Goal: Task Accomplishment & Management: Manage account settings

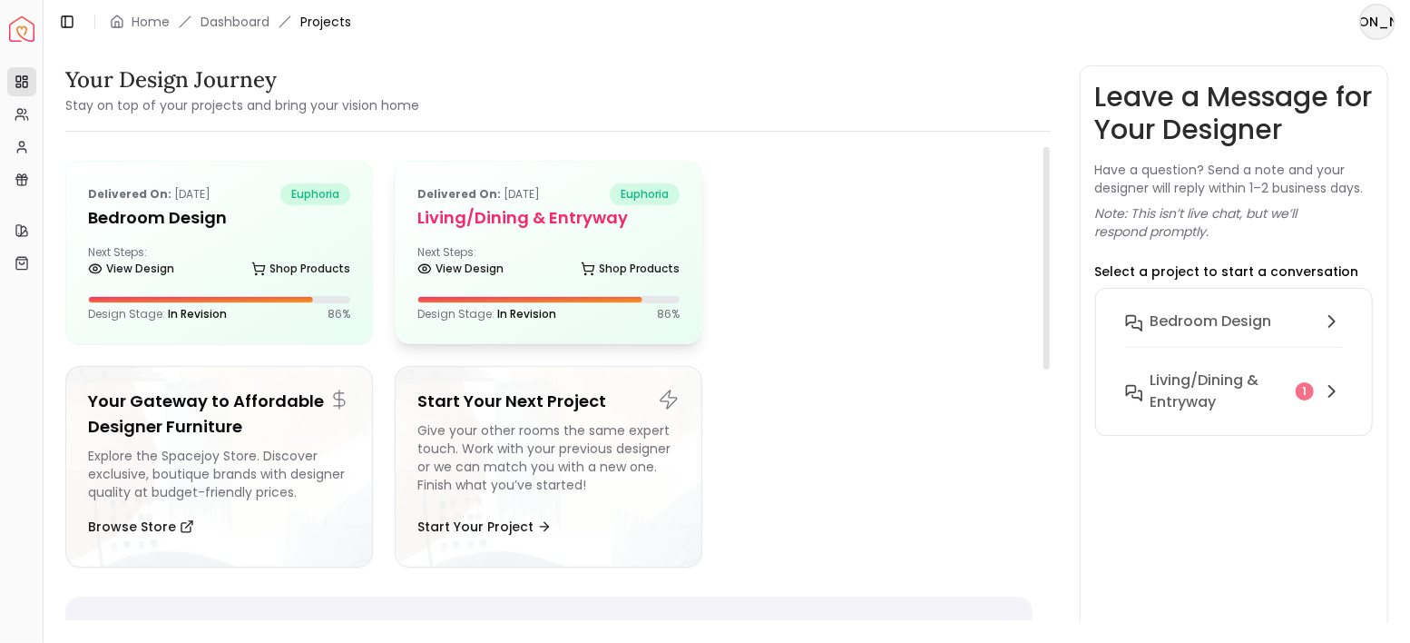
click at [596, 228] on h5 "Living/Dining & Entryway" at bounding box center [548, 217] width 262 height 25
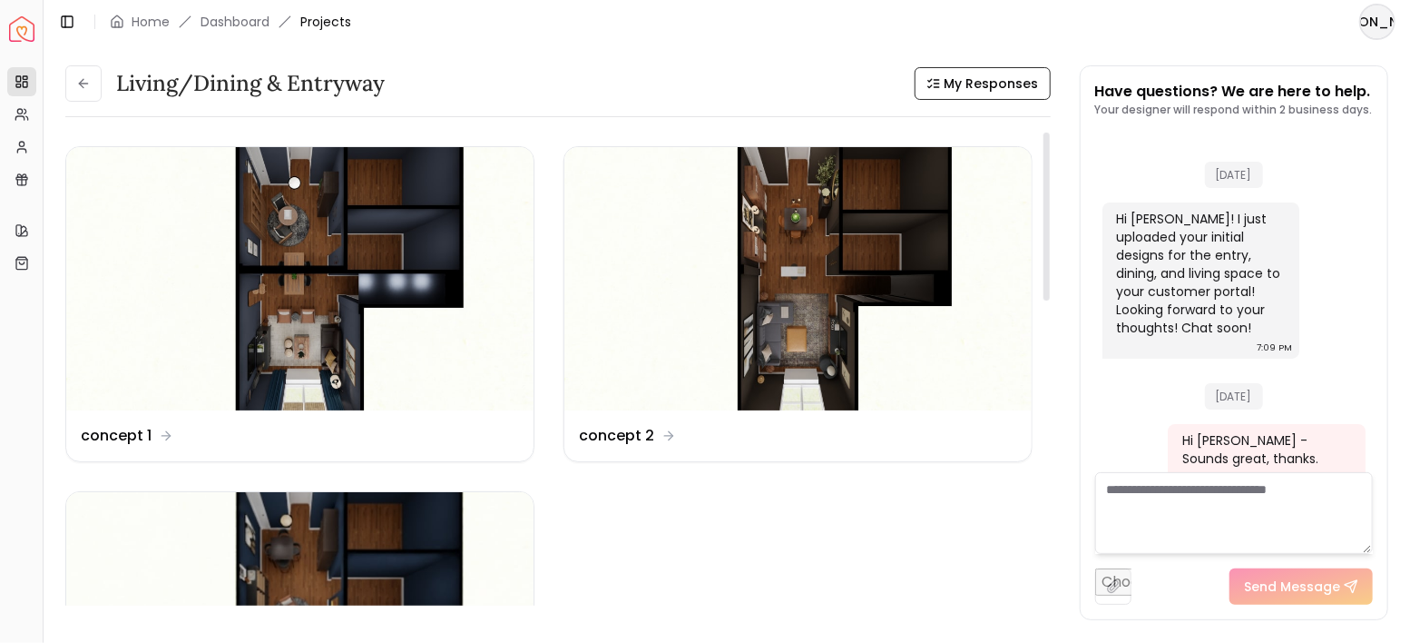
scroll to position [4872, 0]
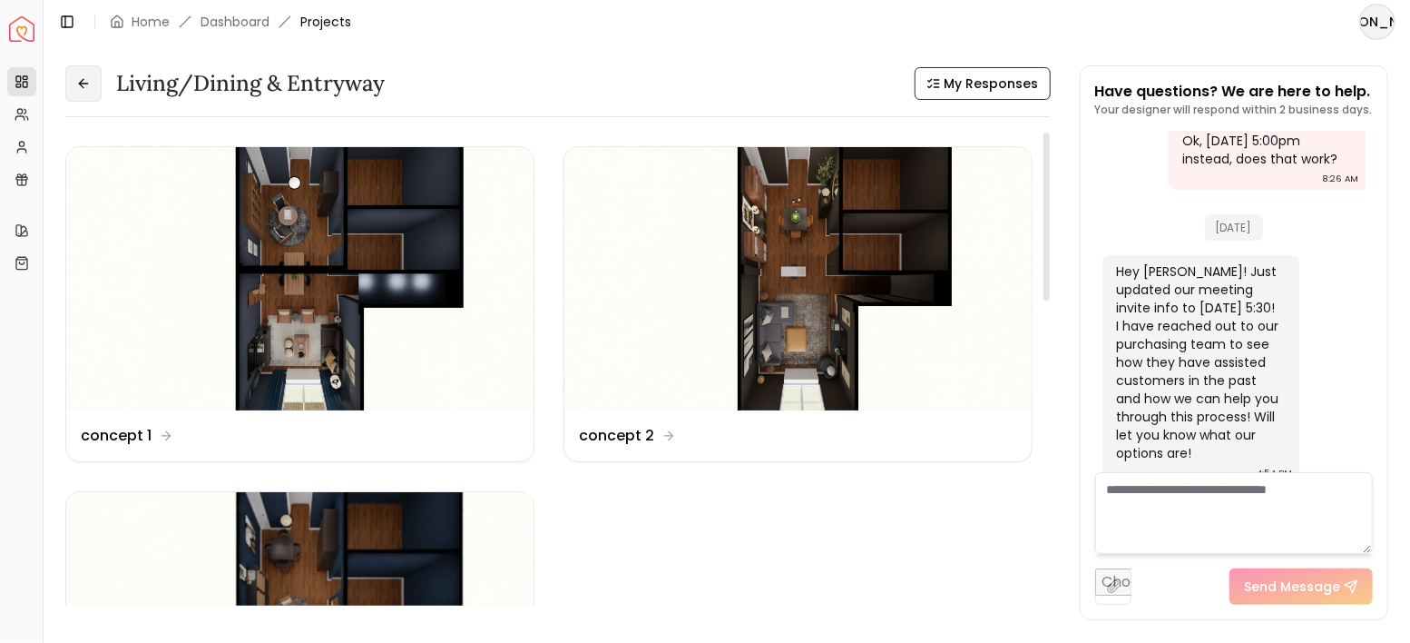
click at [83, 93] on button at bounding box center [83, 83] width 36 height 36
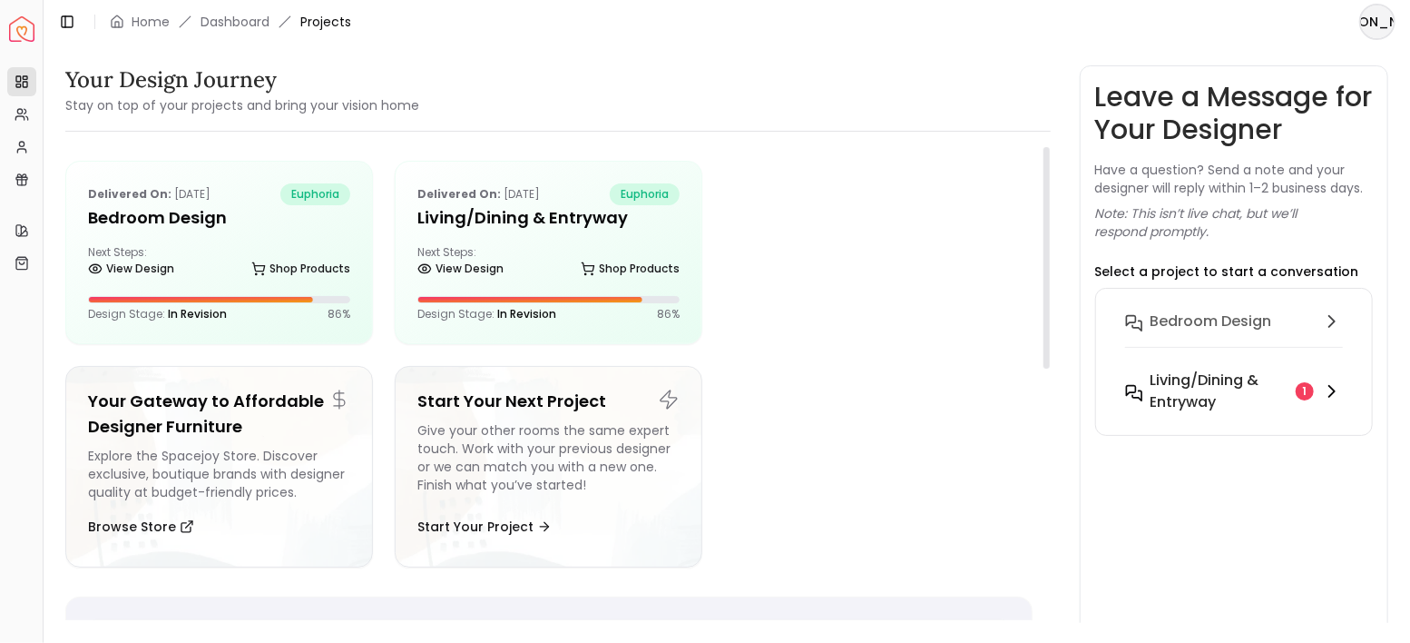
click at [1160, 385] on h6 "Living/Dining & Entryway" at bounding box center [1220, 391] width 139 height 44
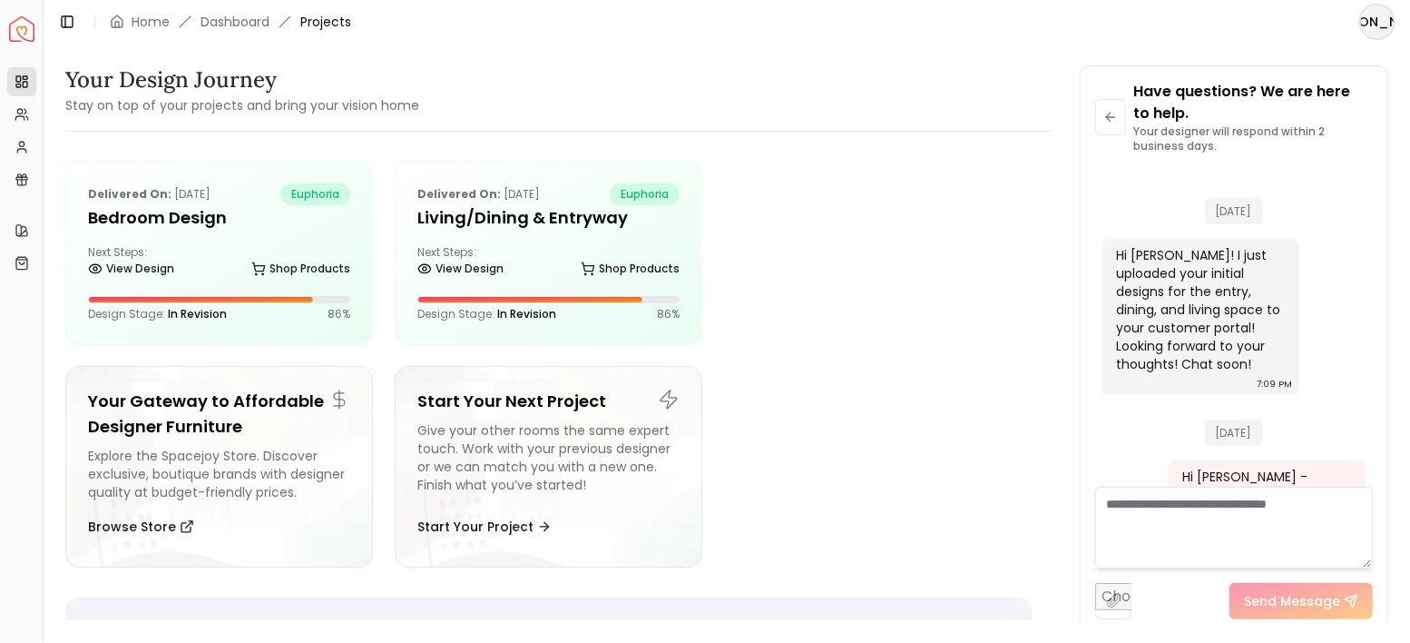
scroll to position [4894, 0]
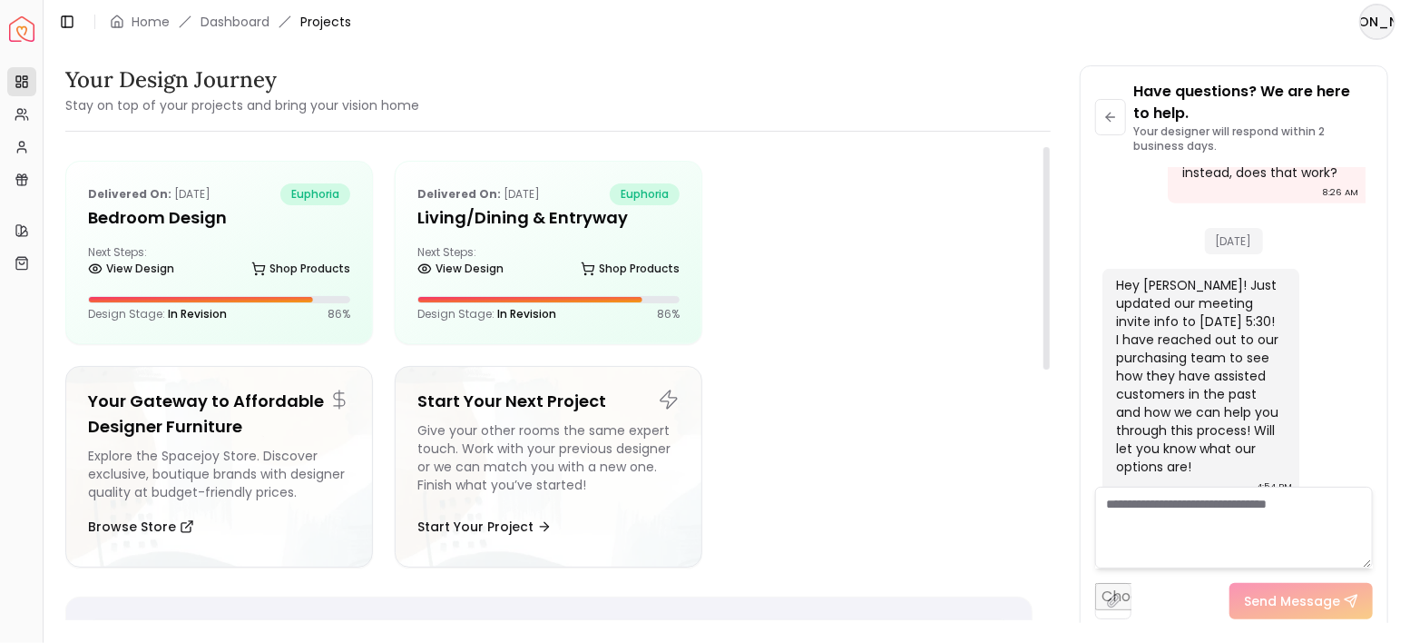
click at [1156, 525] on textarea at bounding box center [1234, 527] width 279 height 82
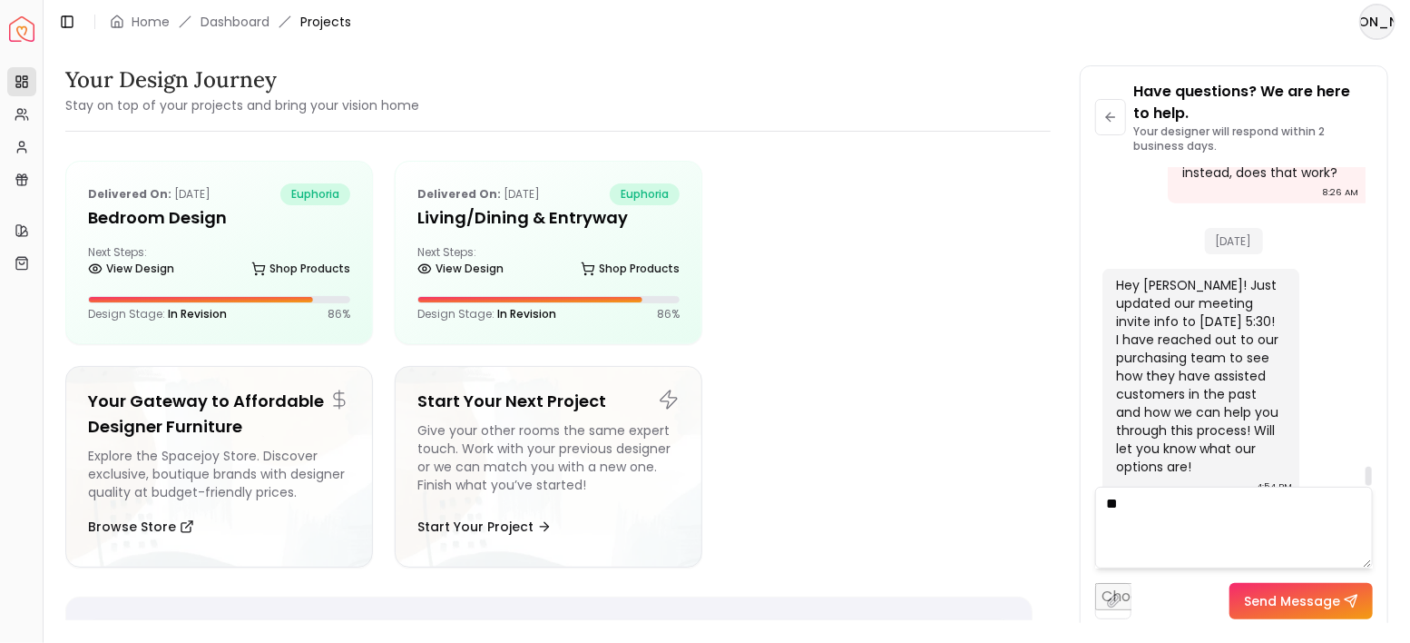
type textarea "*"
type textarea "**********"
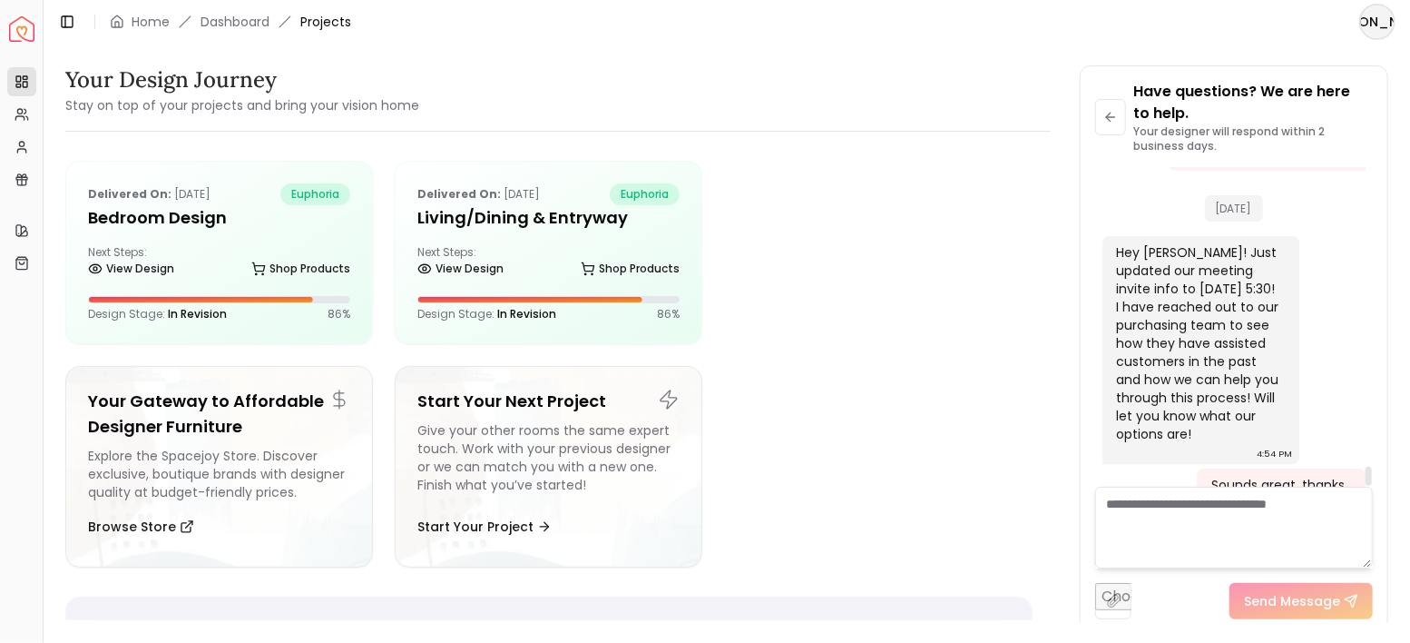
scroll to position [4944, 0]
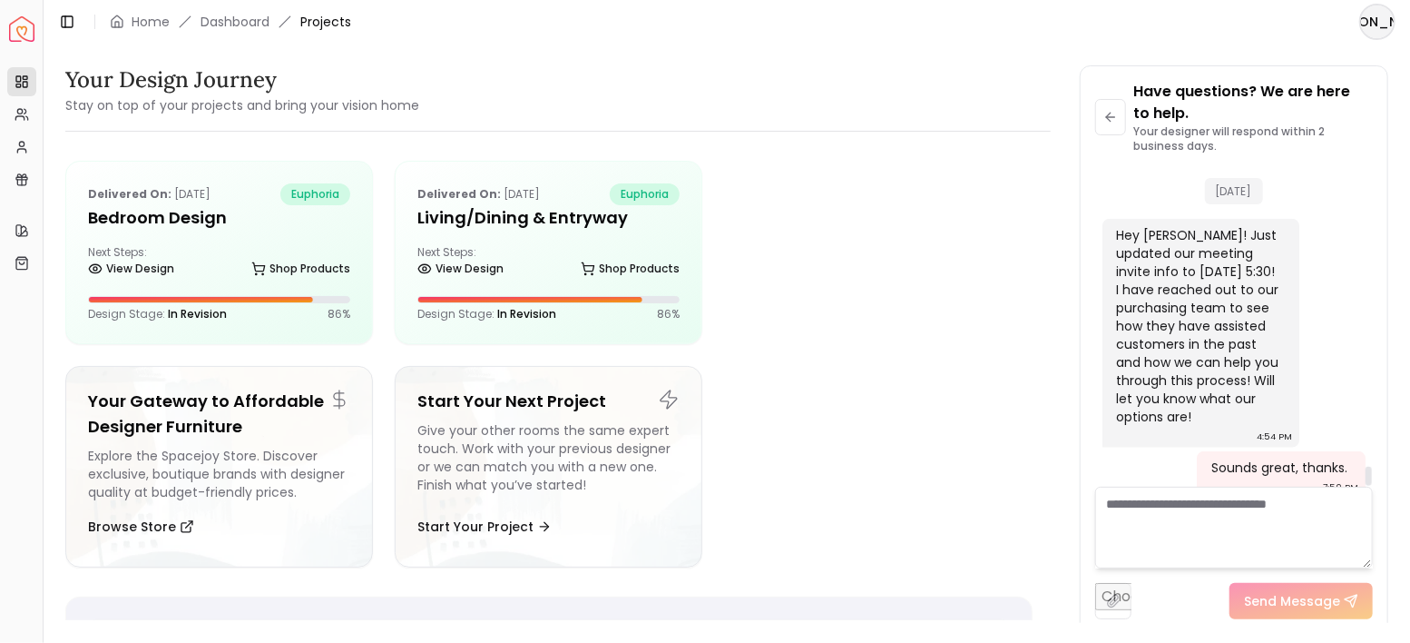
click at [1325, 191] on div "[DATE]" at bounding box center [1235, 186] width 264 height 62
click at [1100, 119] on button at bounding box center [1111, 117] width 32 height 36
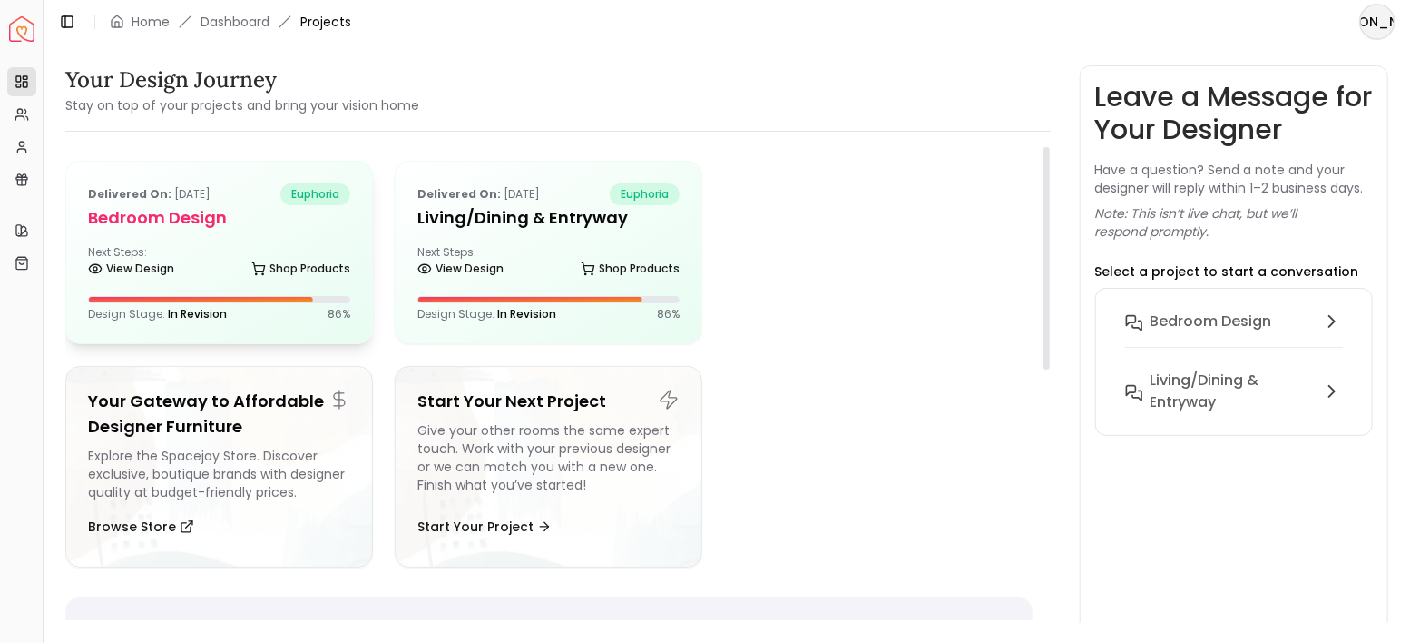
click at [211, 195] on p "Delivered on: [DATE]" at bounding box center [149, 194] width 123 height 22
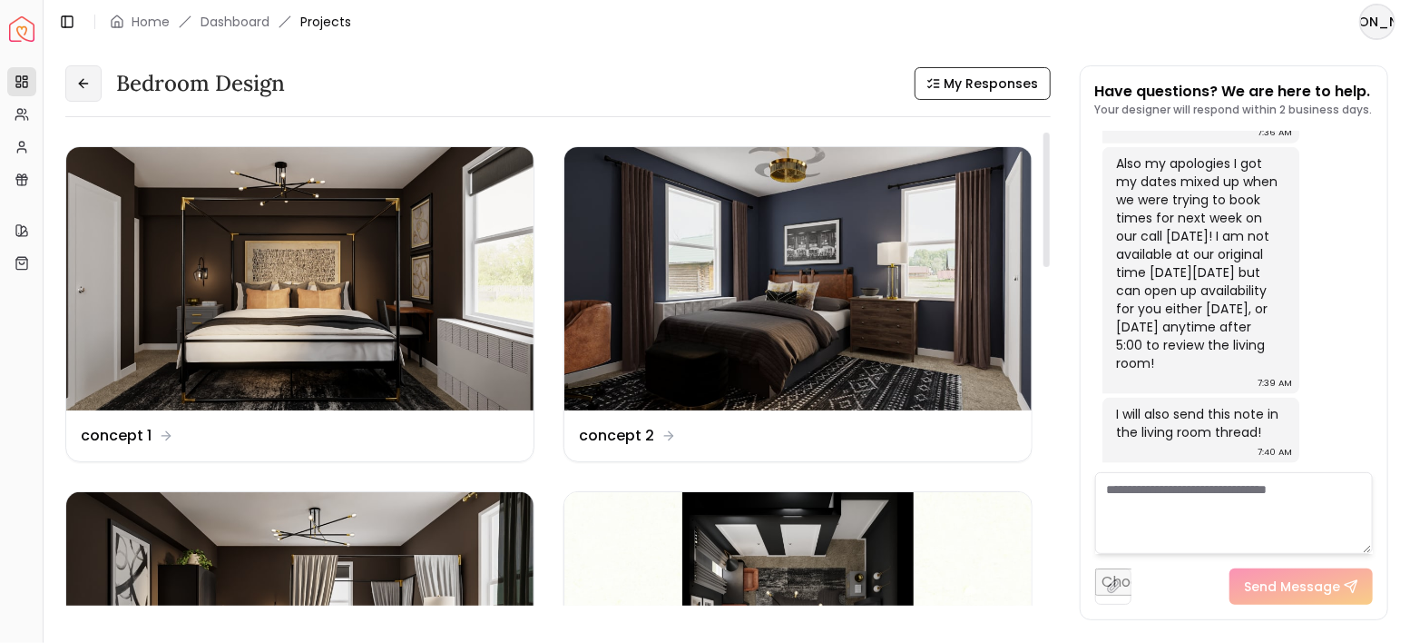
click at [93, 92] on button at bounding box center [83, 83] width 36 height 36
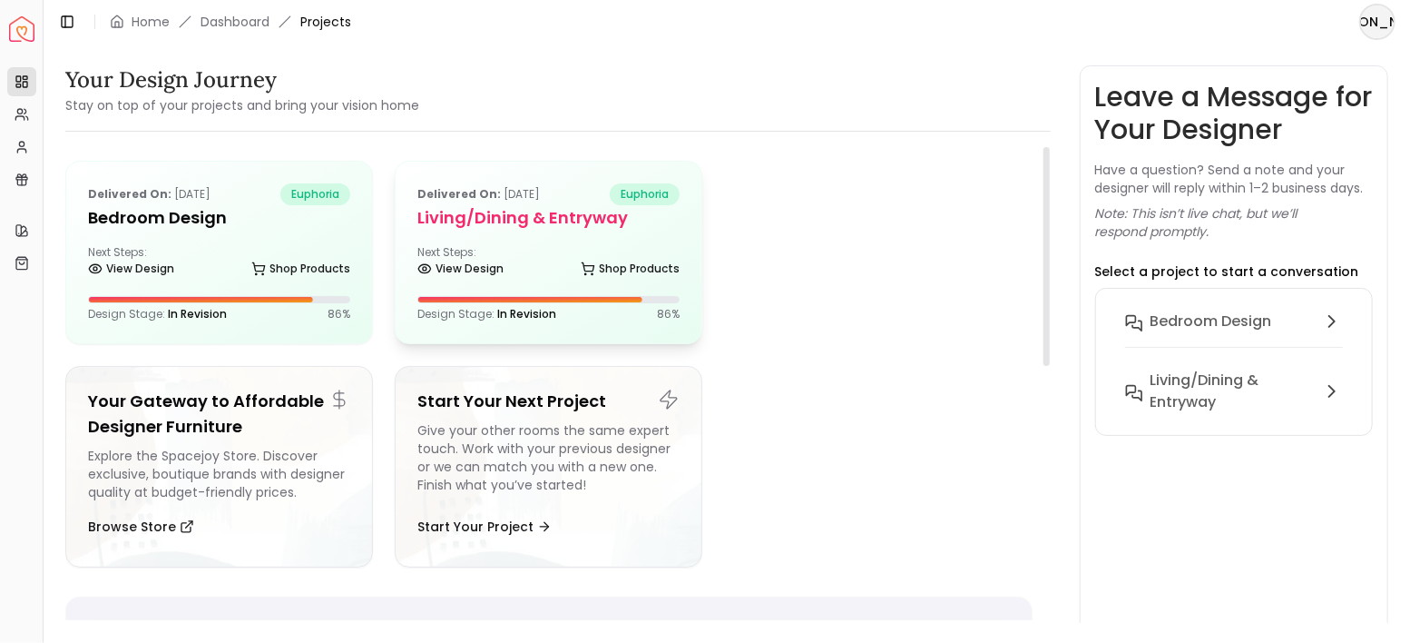
click at [574, 260] on div "Next Steps: View Design Shop Products" at bounding box center [548, 263] width 262 height 36
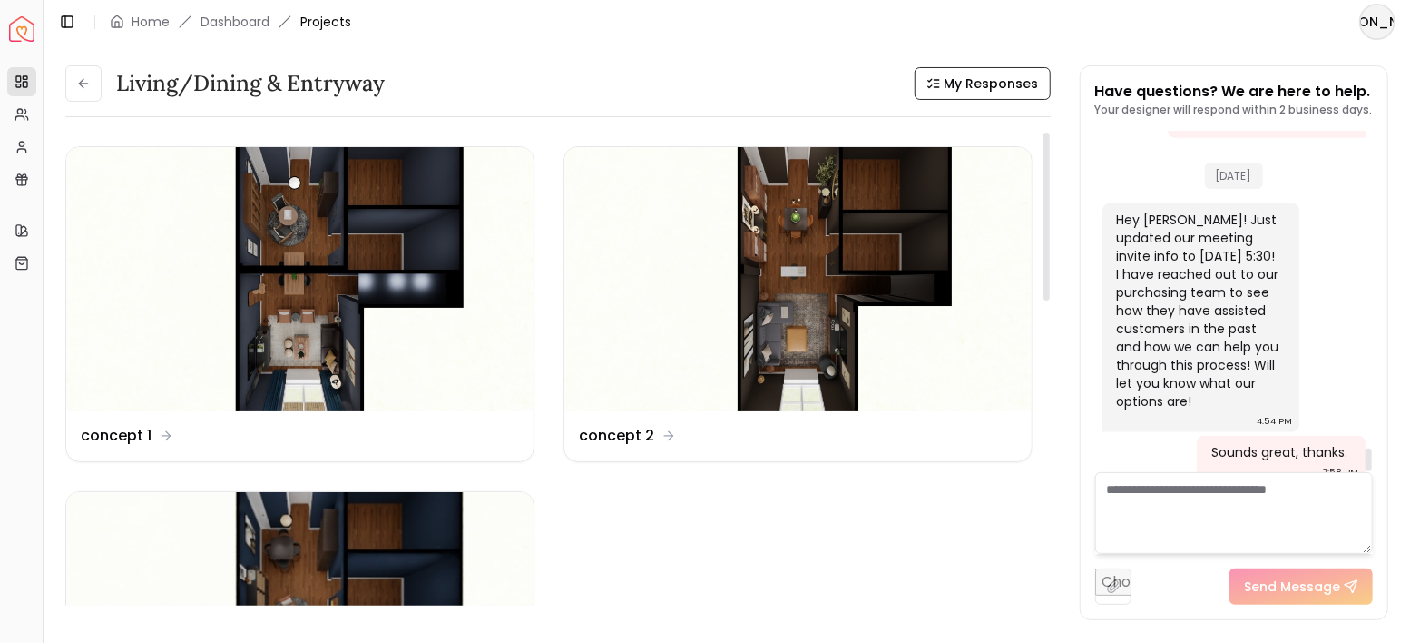
click at [1262, 502] on textarea at bounding box center [1234, 513] width 279 height 82
type textarea "*"
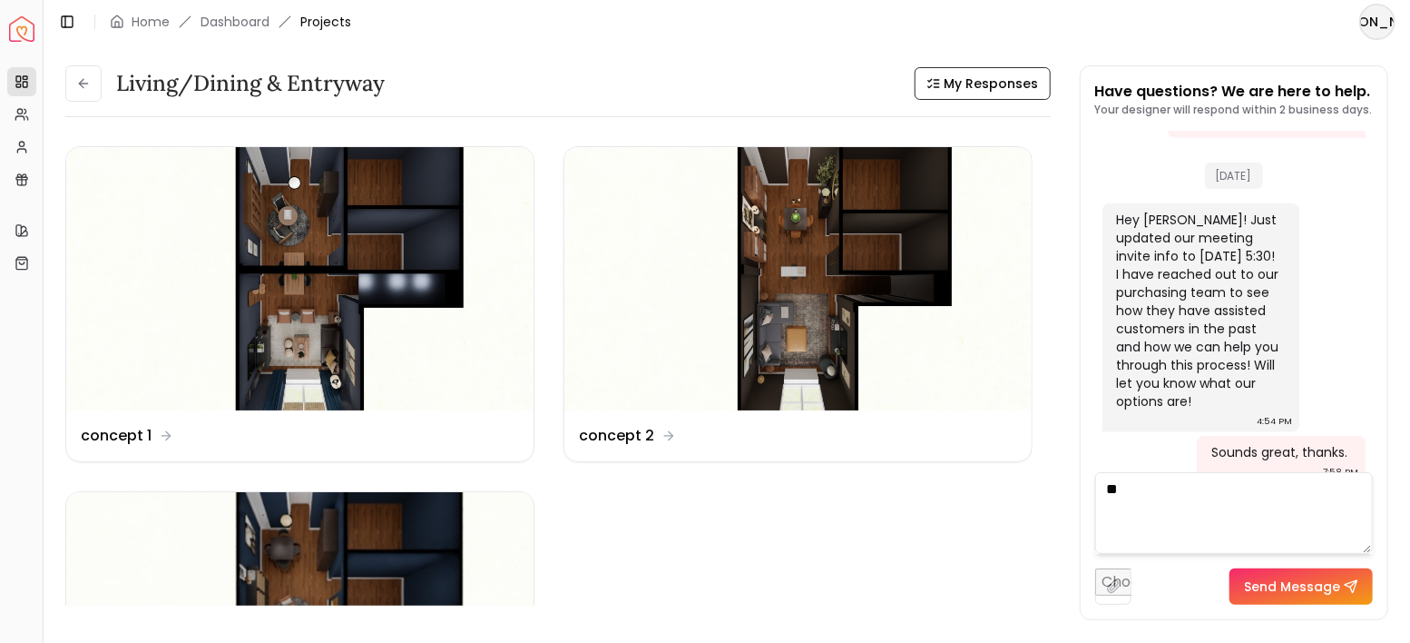
type textarea "*"
type textarea "**********"
click at [545, 565] on ul "Design Name concept 1 Design Name concept 2 Design Name Revision 1" at bounding box center [548, 476] width 967 height 660
click at [1319, 506] on textarea "**********" at bounding box center [1234, 513] width 279 height 82
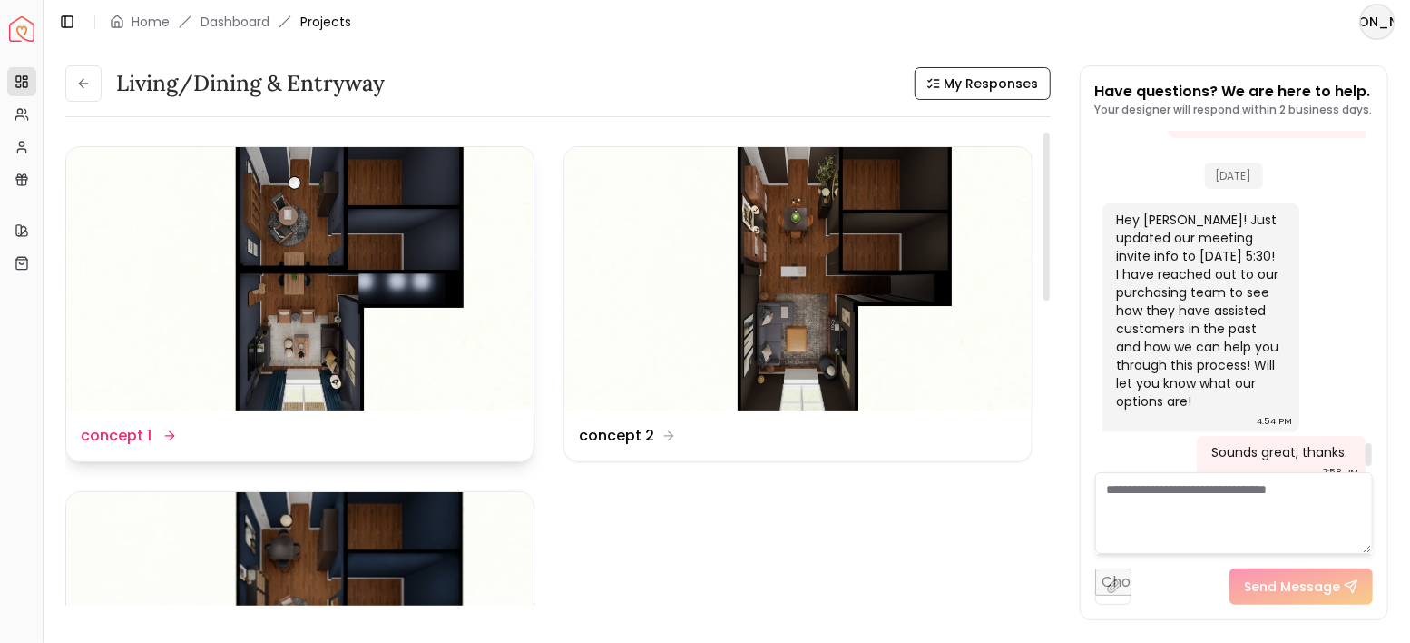
click at [333, 249] on img at bounding box center [299, 278] width 467 height 263
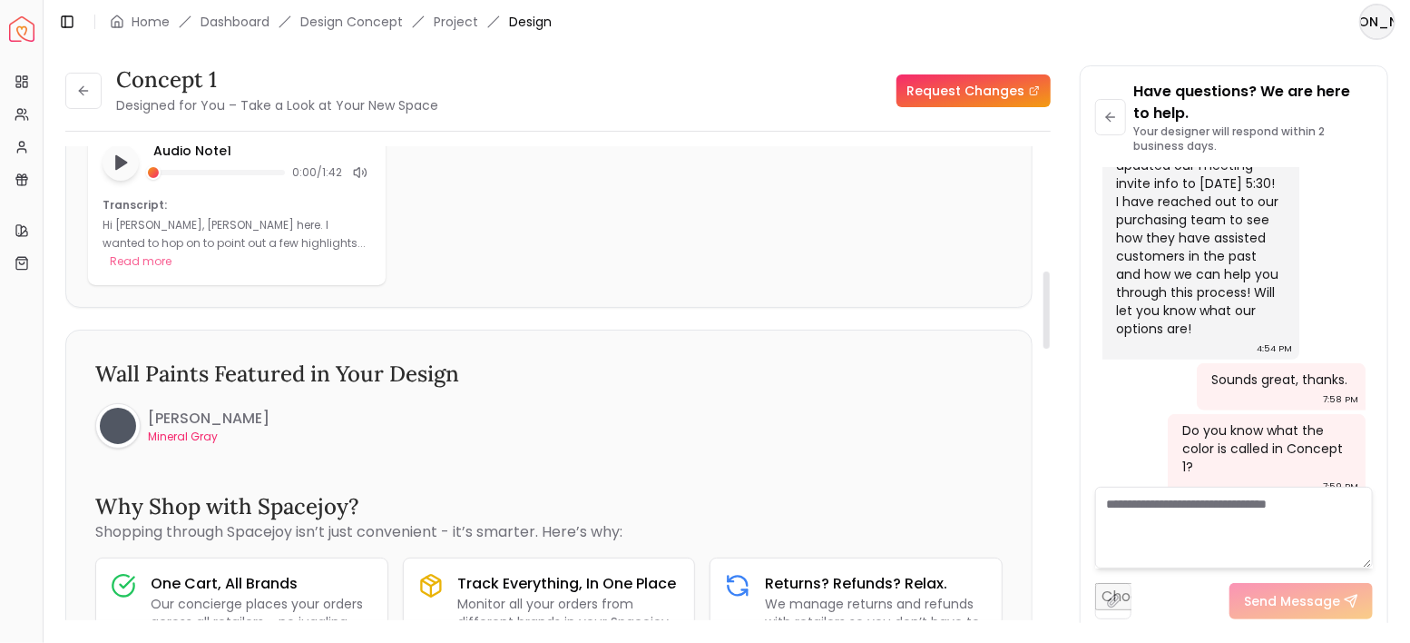
scroll to position [786, 0]
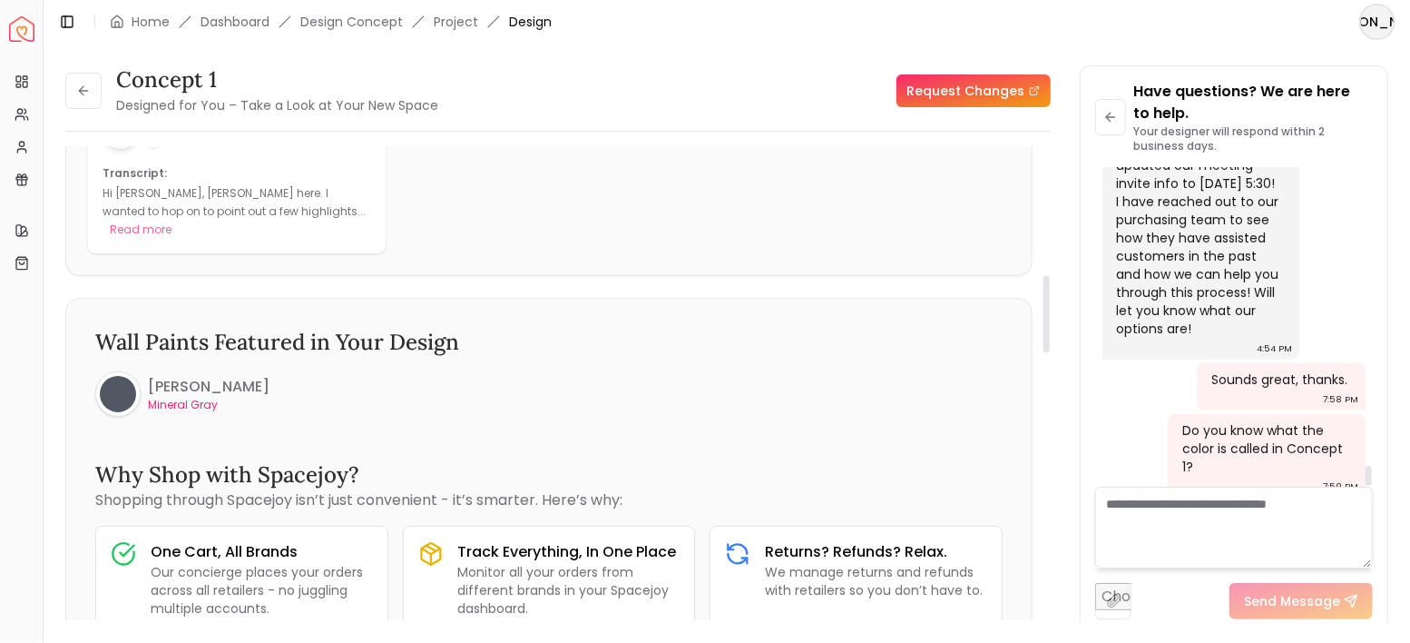
click at [1213, 525] on textarea at bounding box center [1234, 527] width 279 height 82
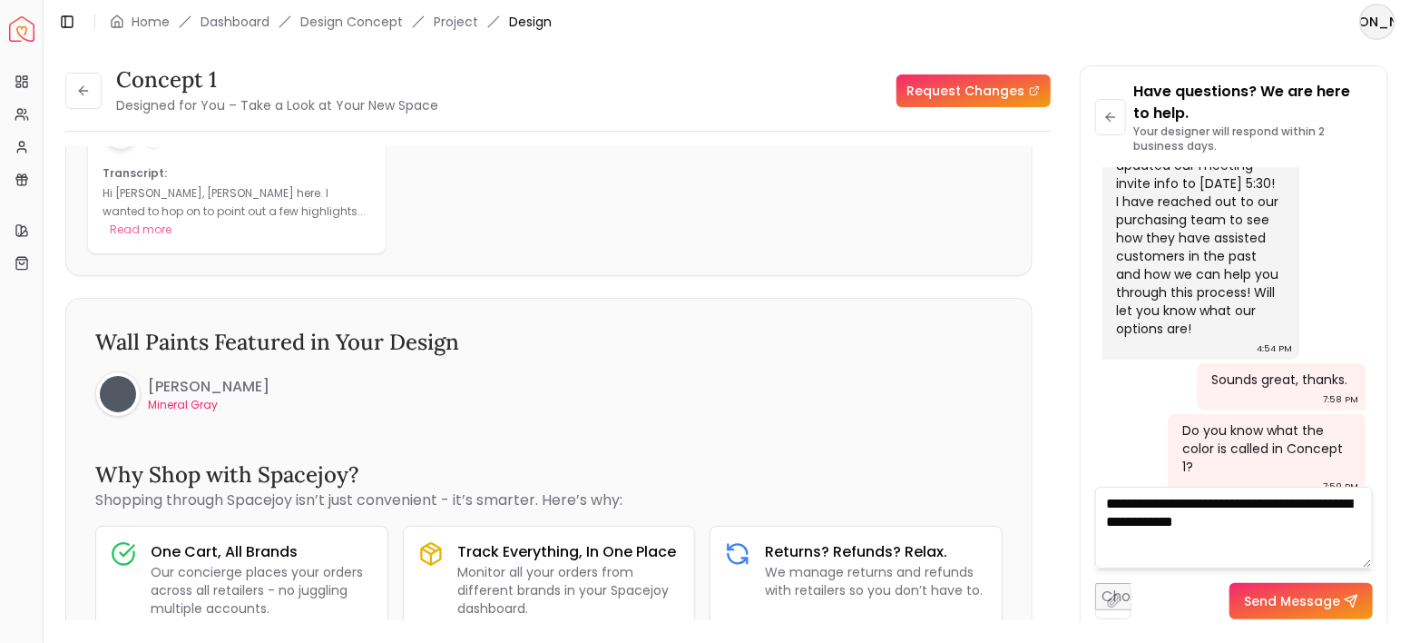
type textarea "**********"
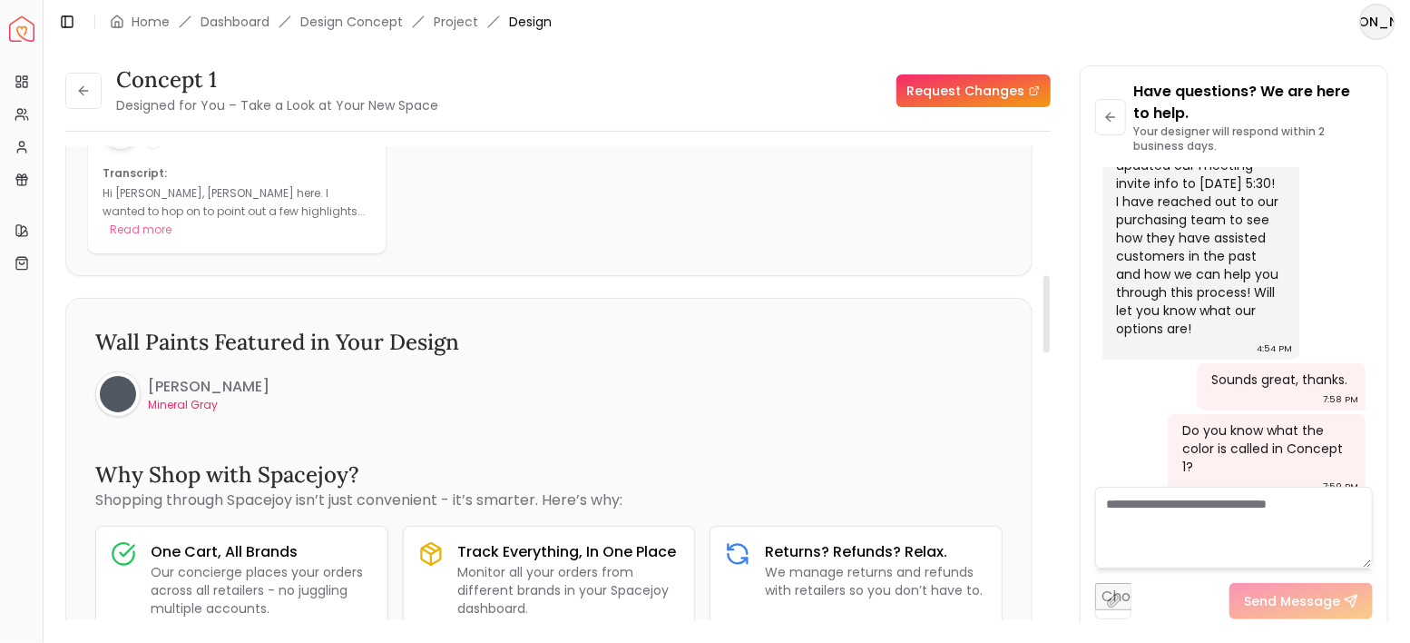
click at [187, 398] on p "Mineral Gray" at bounding box center [209, 405] width 122 height 15
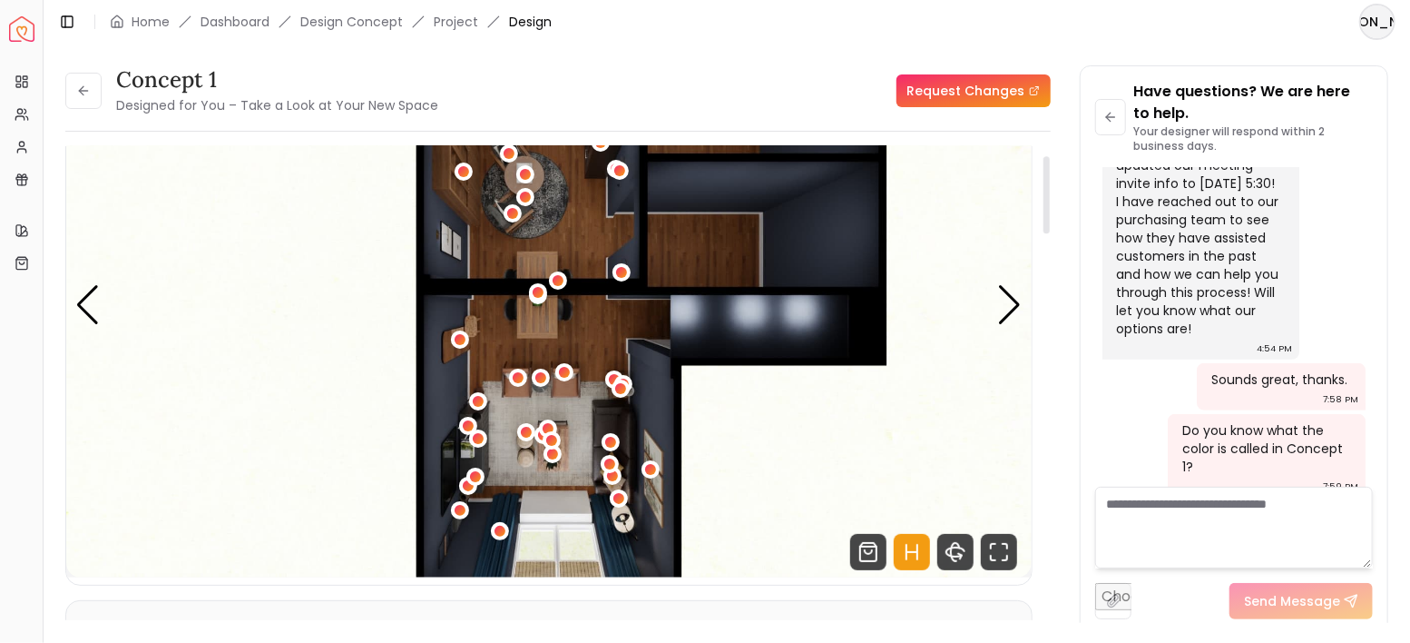
scroll to position [0, 0]
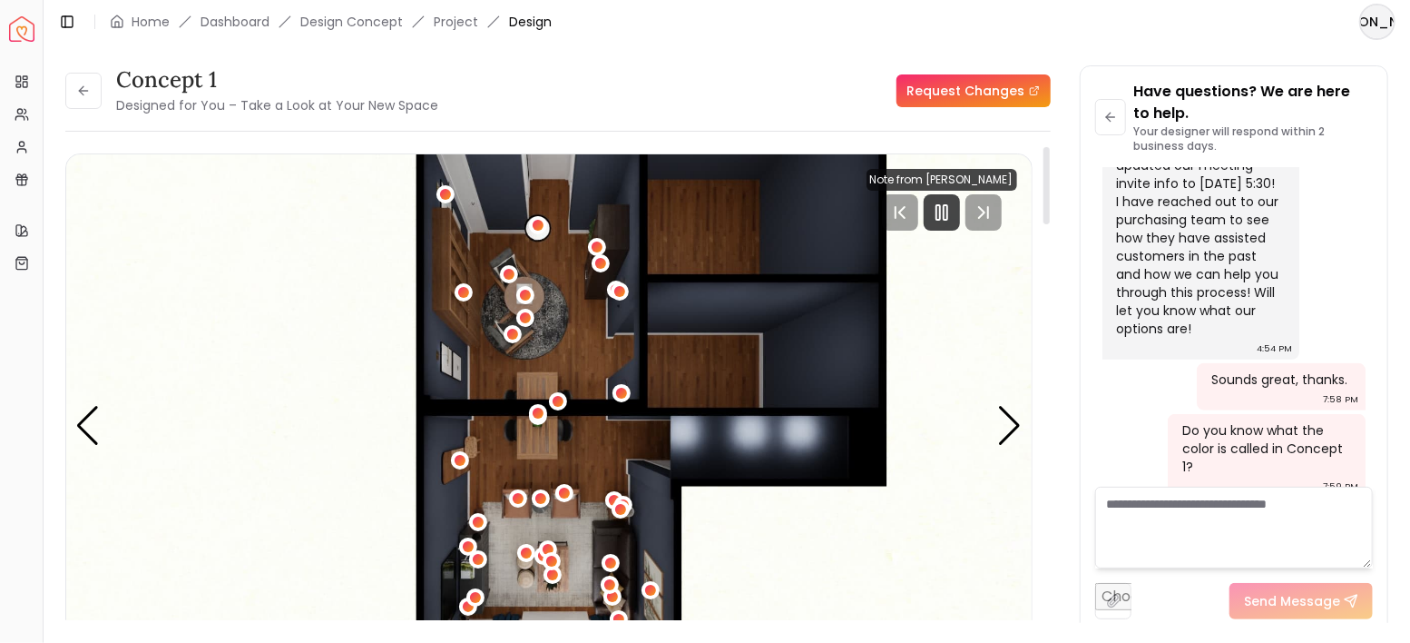
click at [747, 302] on img "1 / 8" at bounding box center [549, 426] width 966 height 544
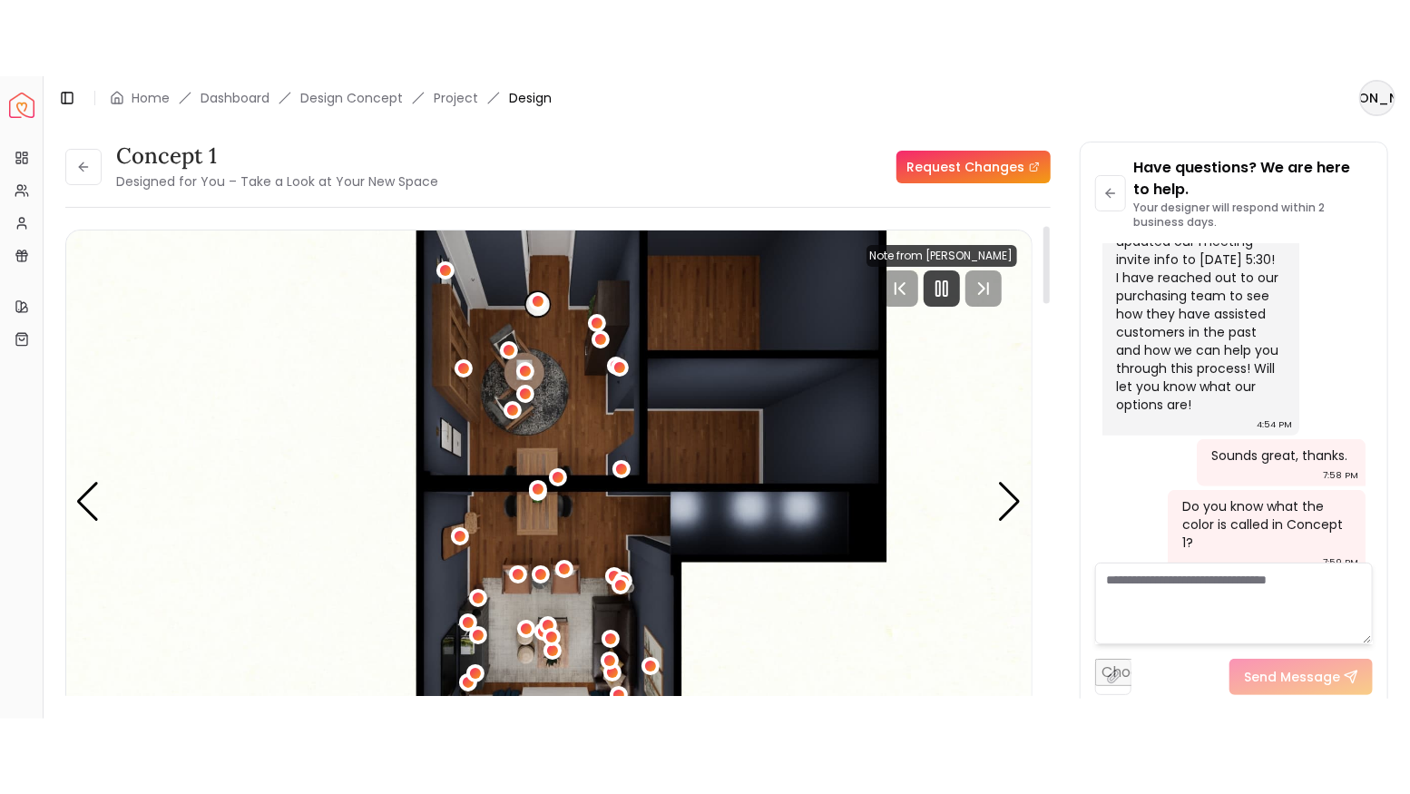
scroll to position [121, 0]
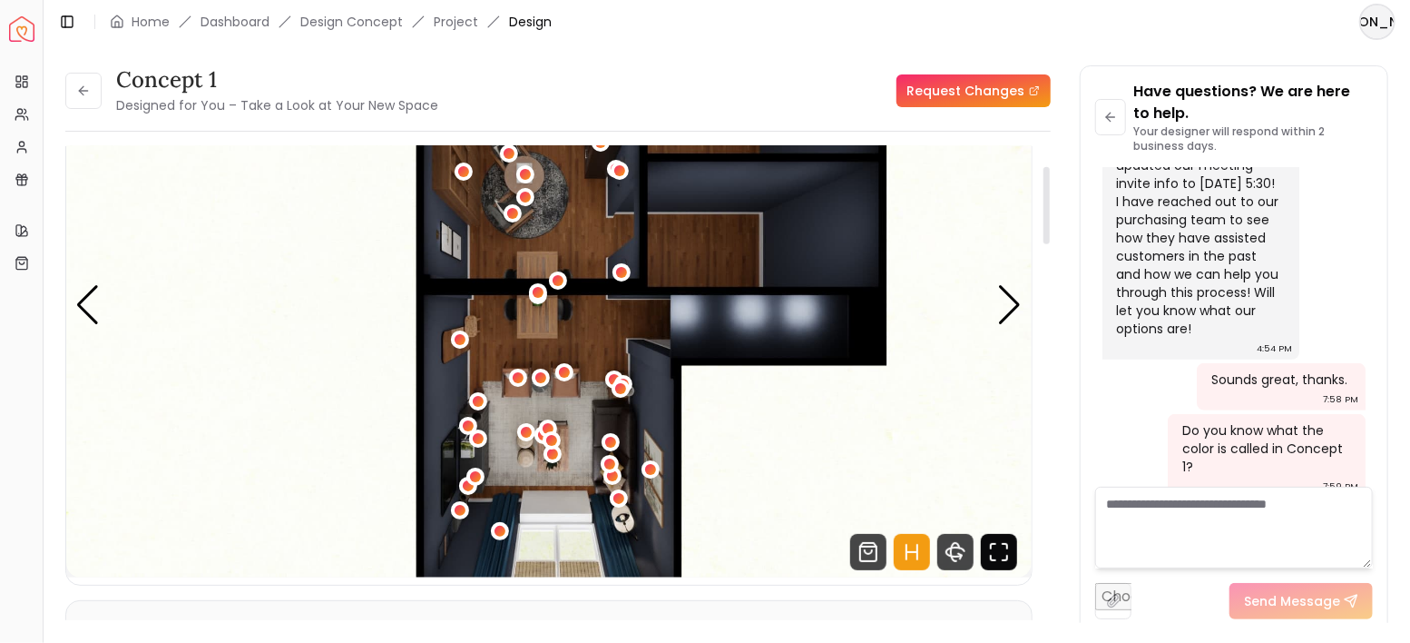
click at [1006, 549] on icon "Fullscreen" at bounding box center [999, 552] width 36 height 36
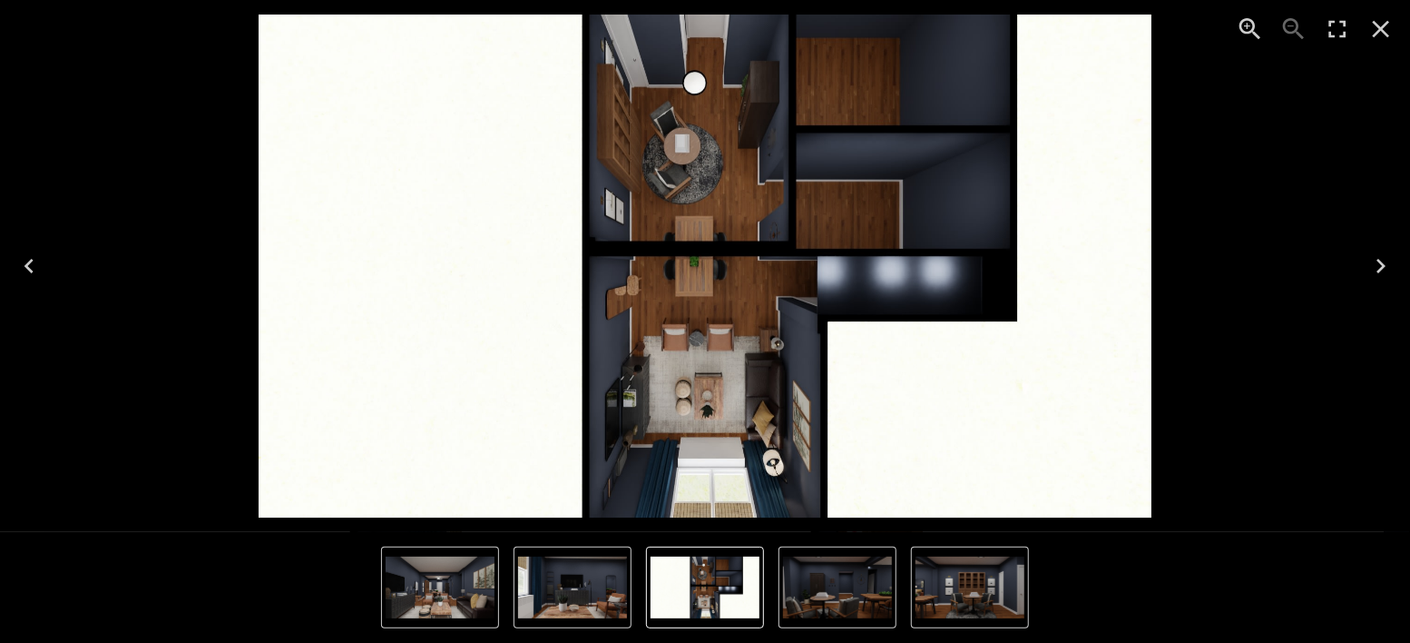
click at [1337, 30] on icon "Enter Fullscreen" at bounding box center [1337, 29] width 29 height 29
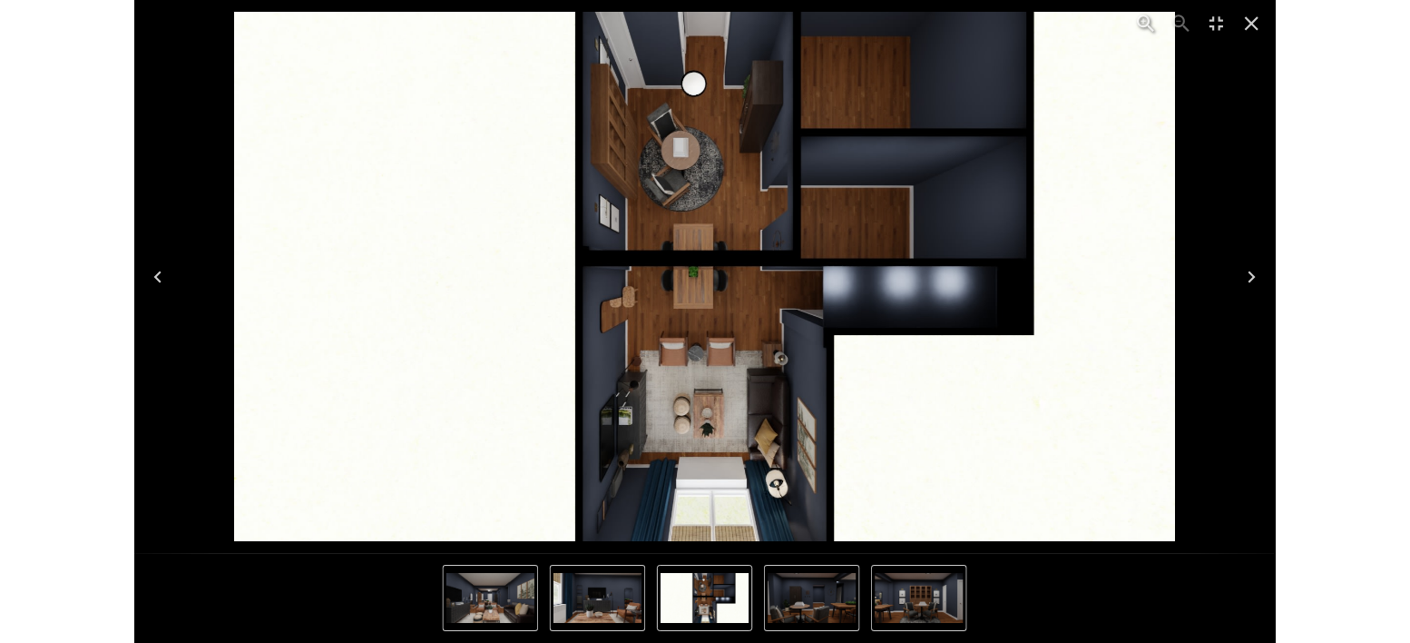
scroll to position [4616, 0]
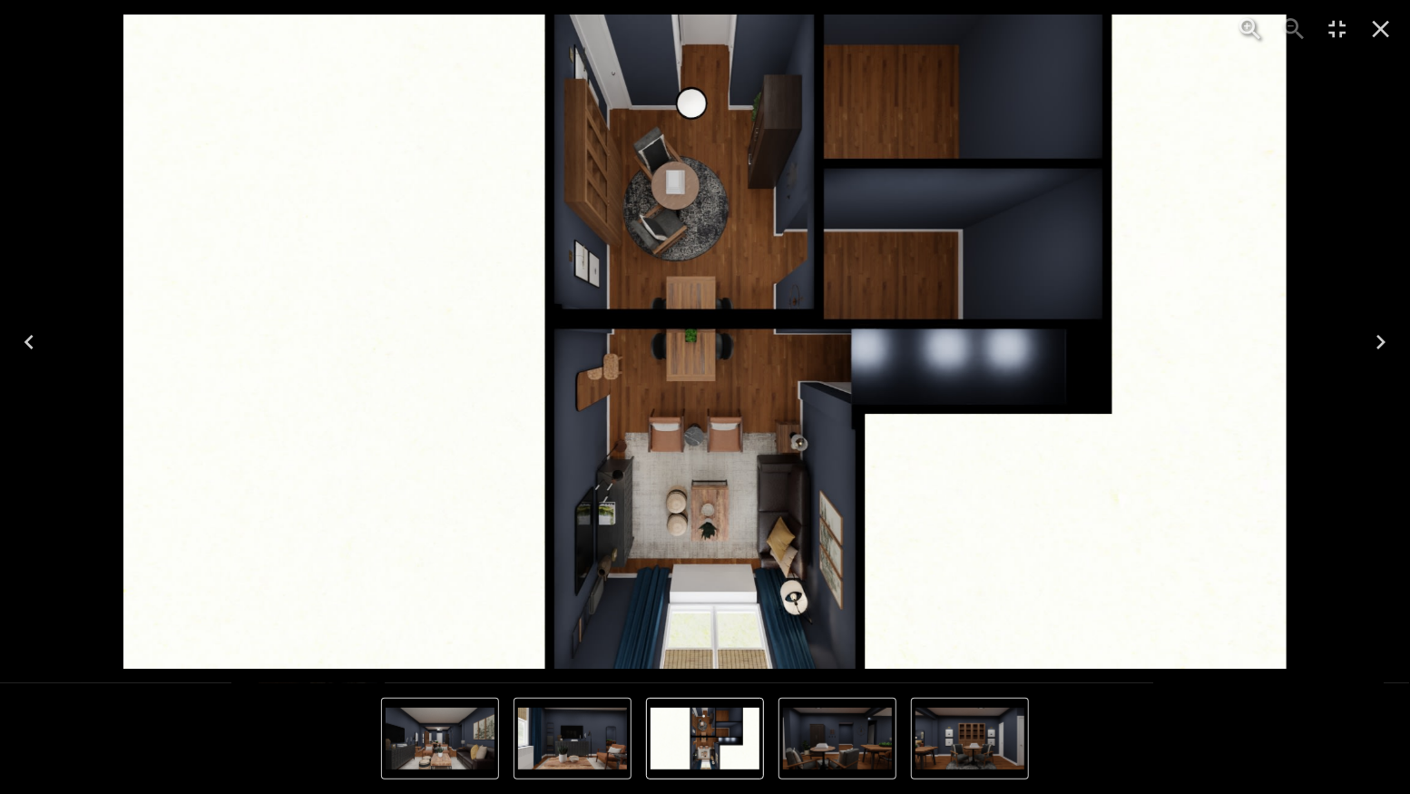
click at [819, 642] on img "2 of 8" at bounding box center [837, 739] width 109 height 62
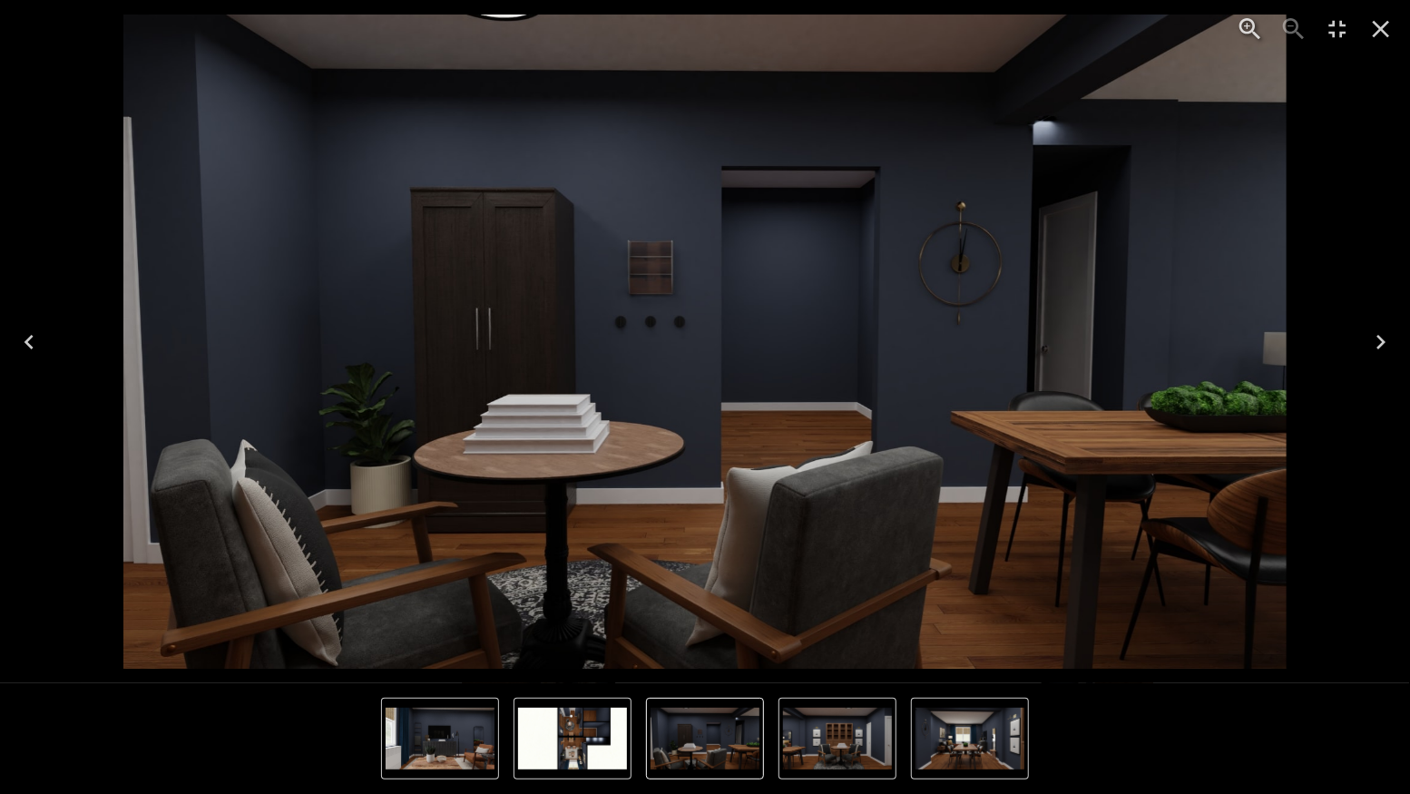
click at [956, 642] on img "4 of 8" at bounding box center [970, 739] width 109 height 62
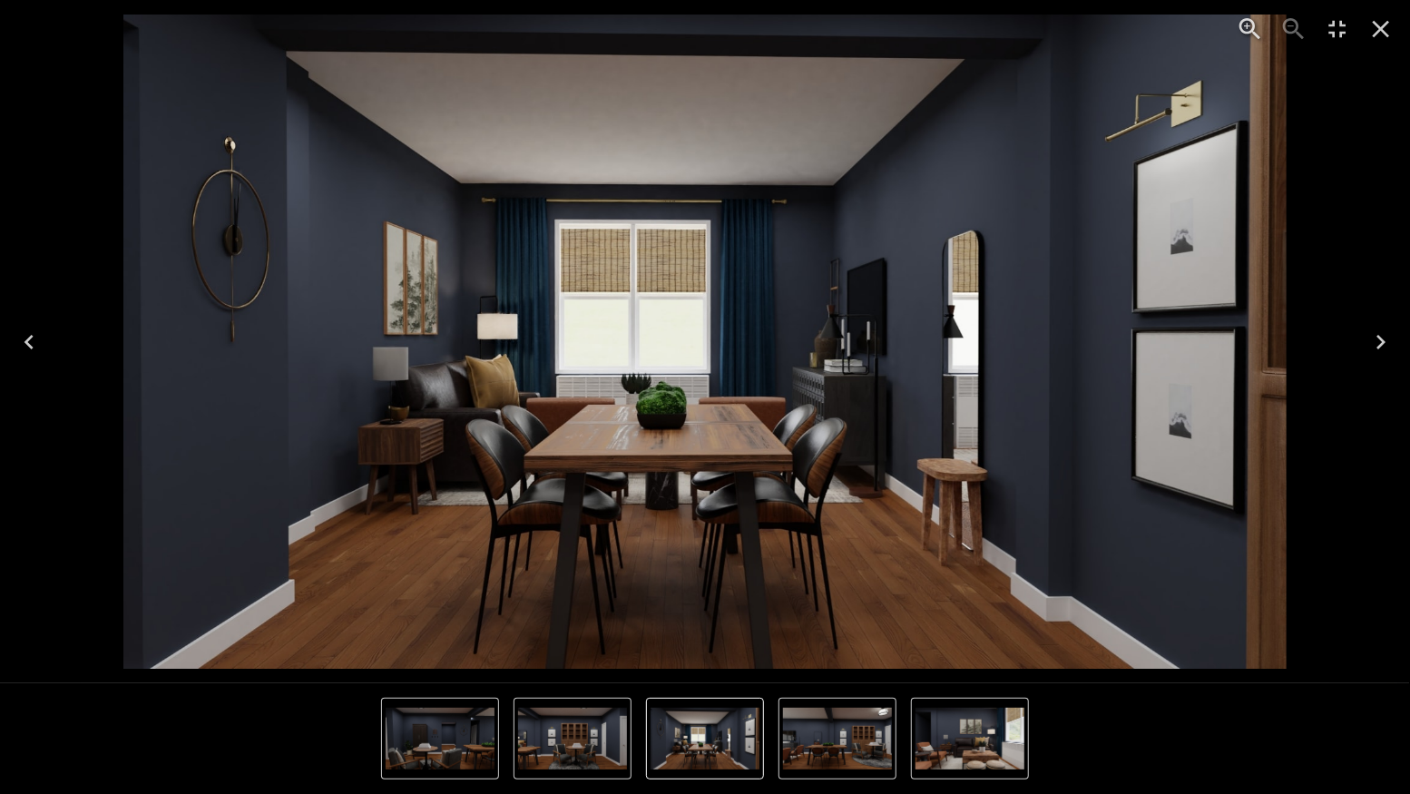
click at [1394, 31] on icon "Close" at bounding box center [1381, 29] width 29 height 29
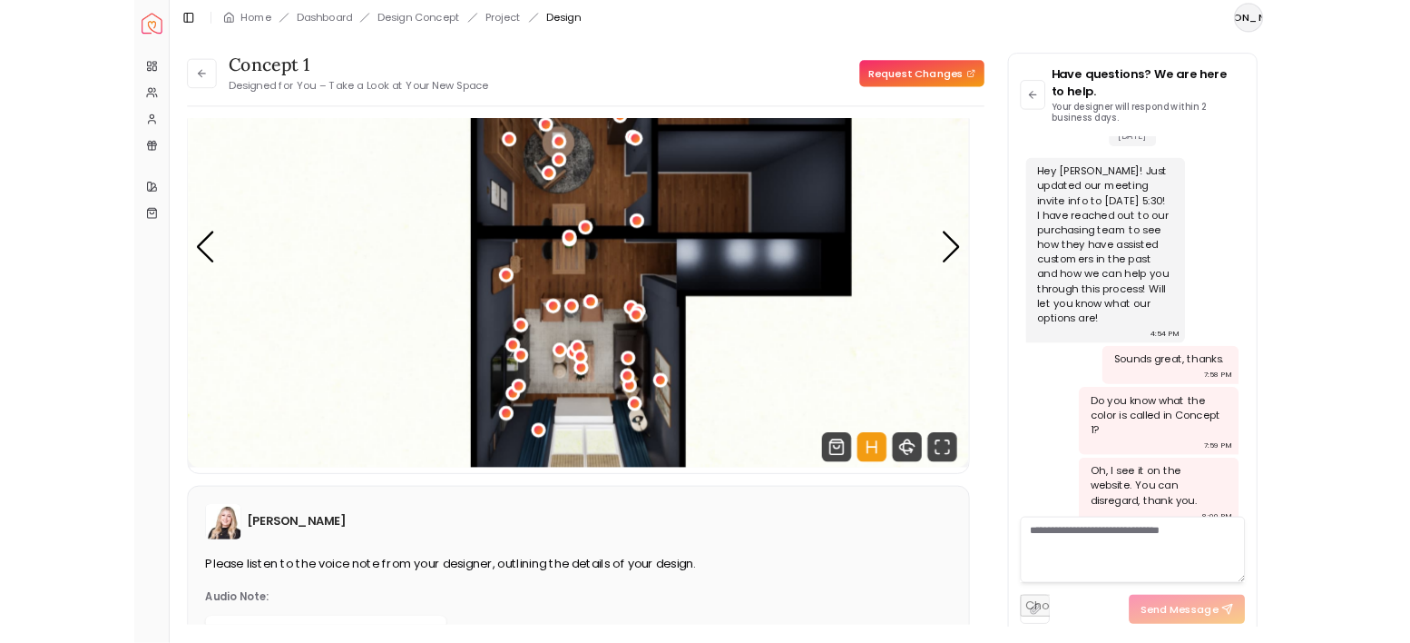
scroll to position [4680, 0]
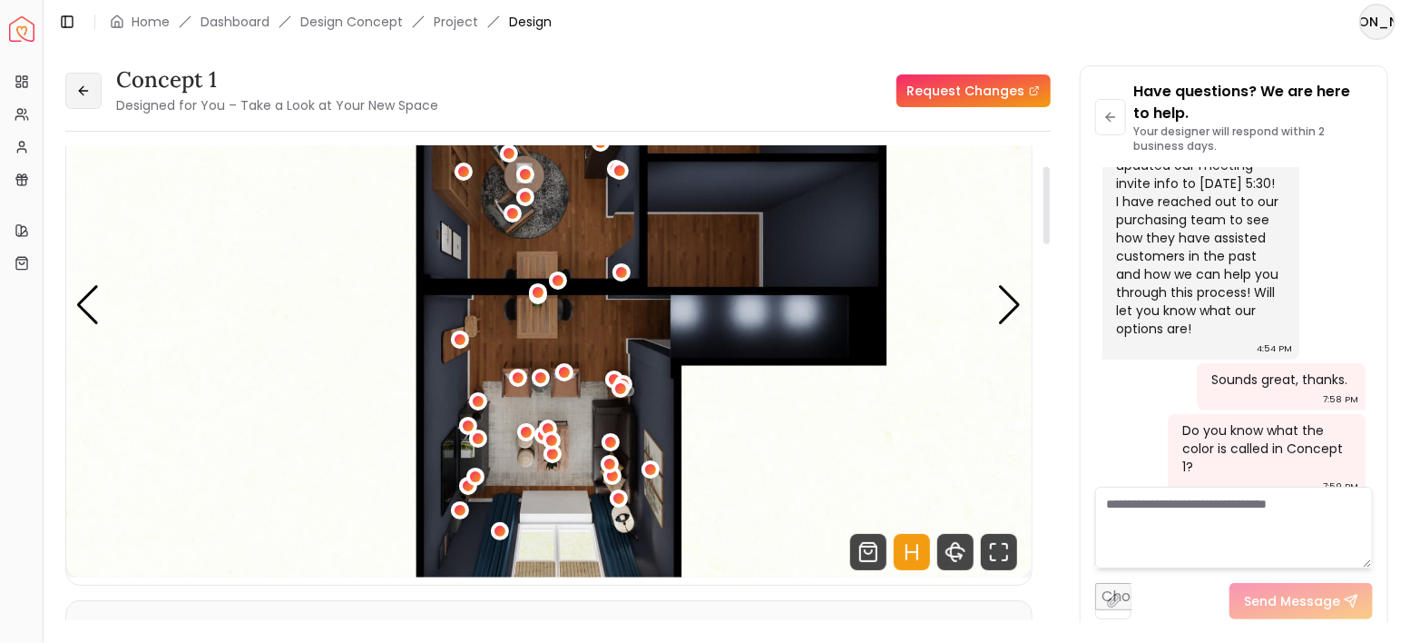
click at [86, 86] on icon at bounding box center [83, 90] width 15 height 15
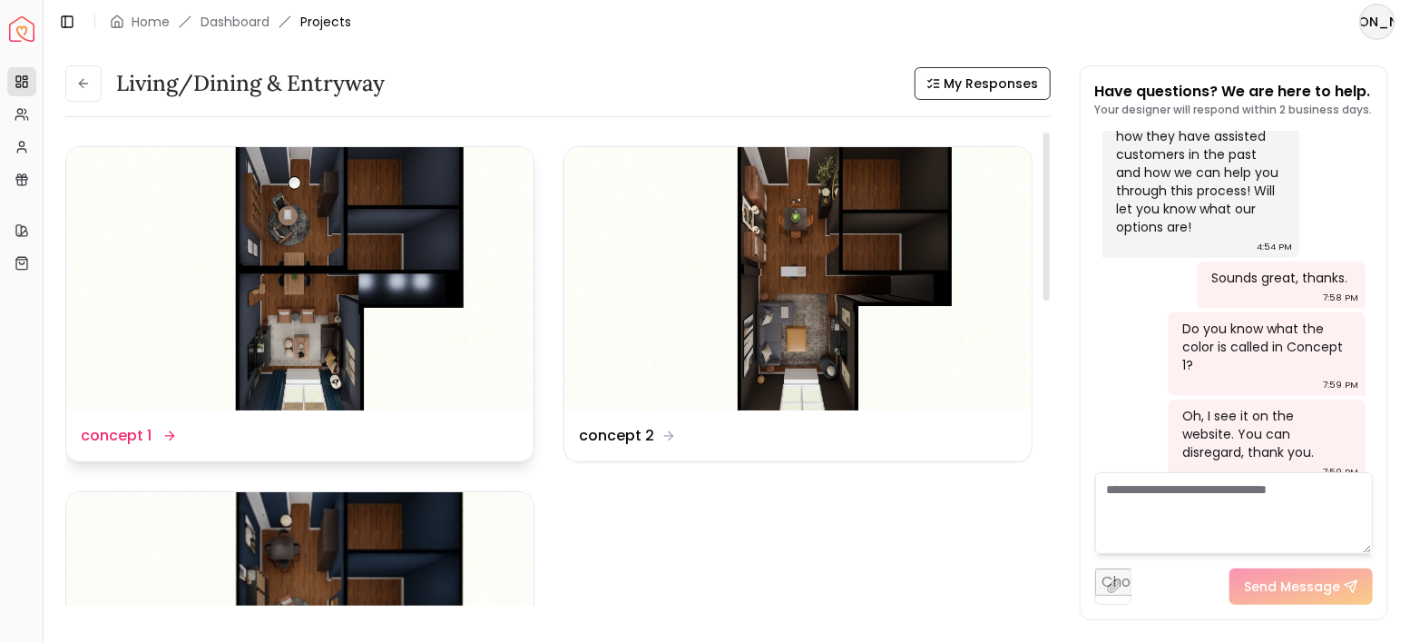
click at [376, 349] on img at bounding box center [299, 278] width 467 height 263
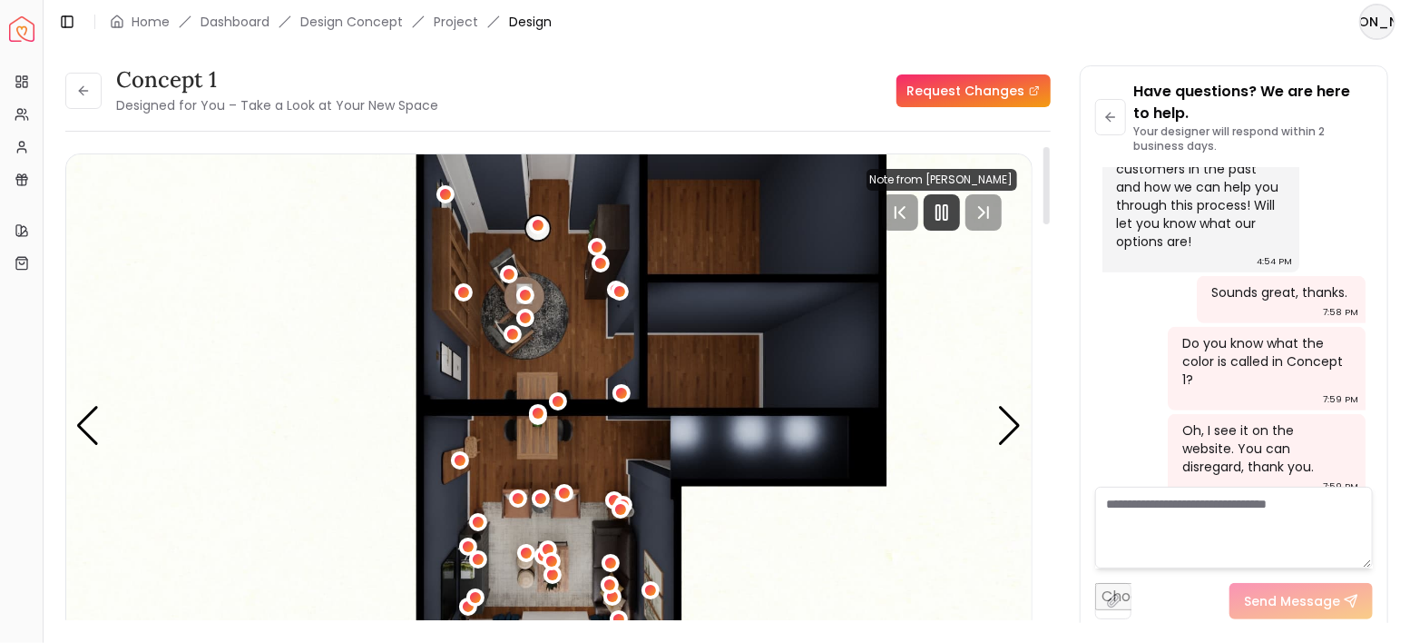
click at [76, 90] on icon at bounding box center [83, 90] width 15 height 15
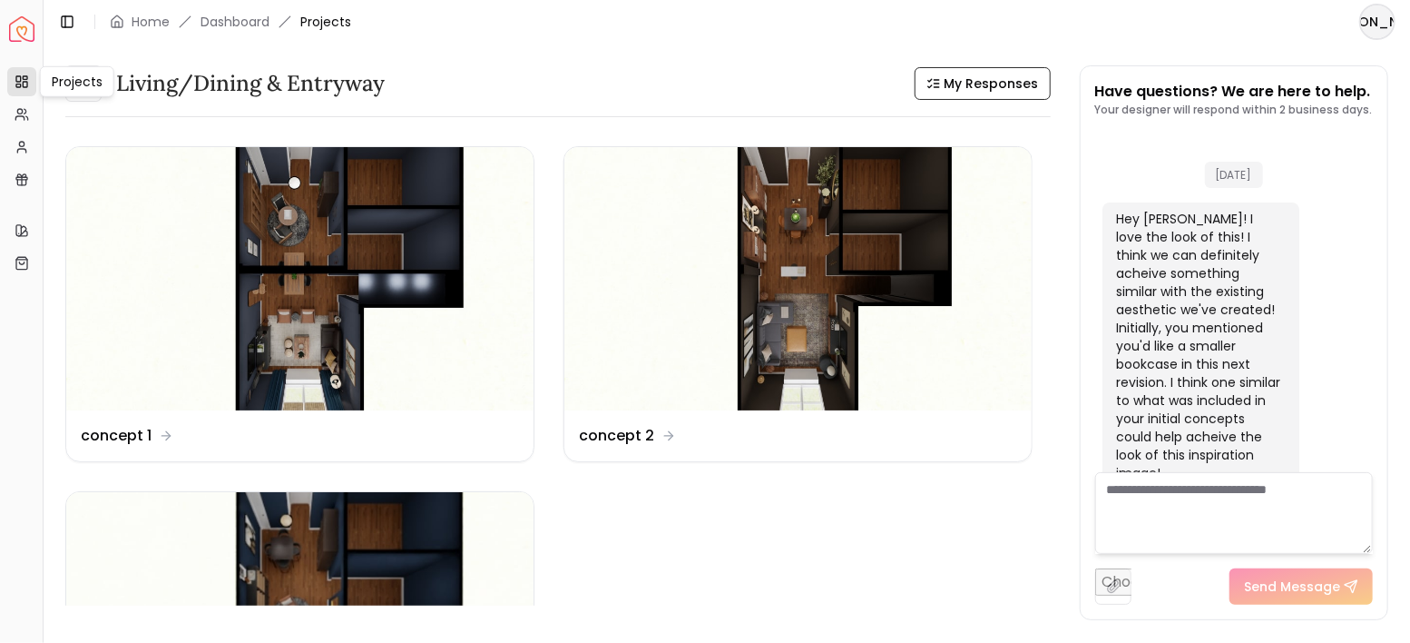
scroll to position [4306, 0]
